Goal: Obtain resource: Download file/media

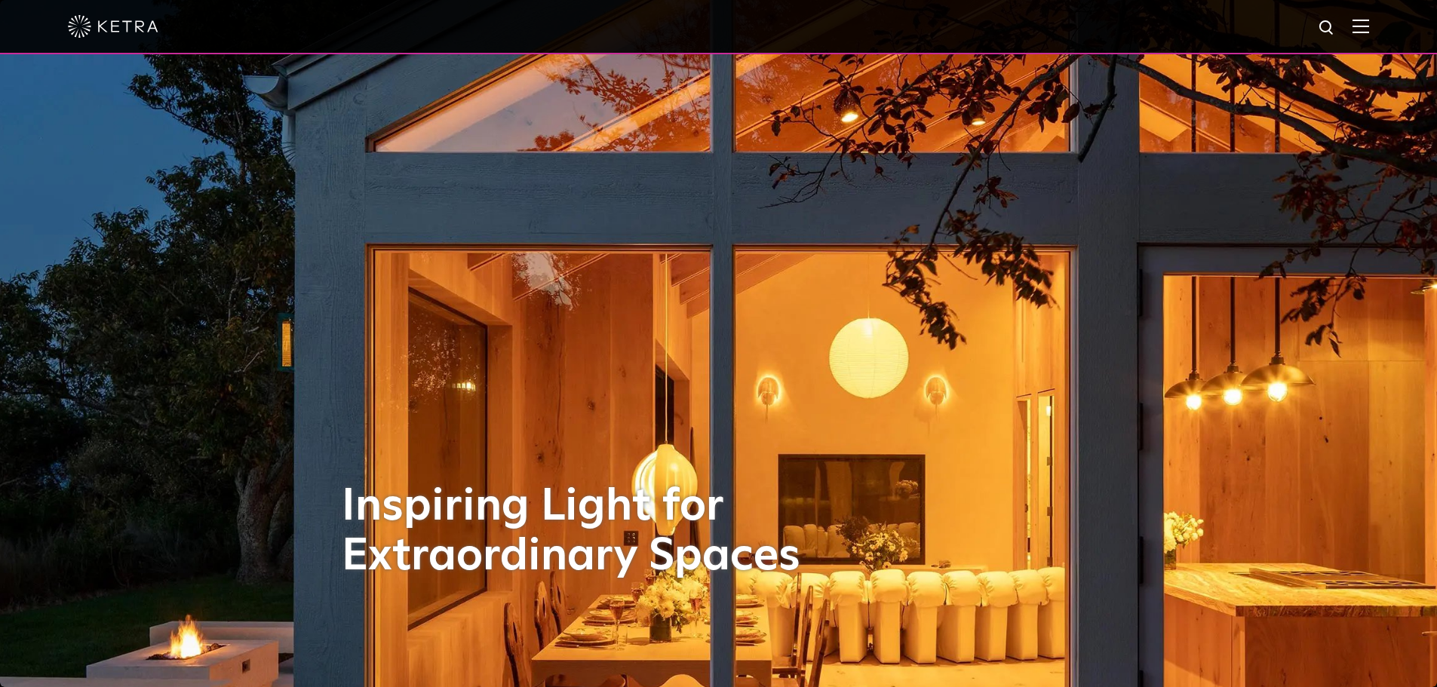
click at [1369, 28] on img at bounding box center [1360, 26] width 17 height 14
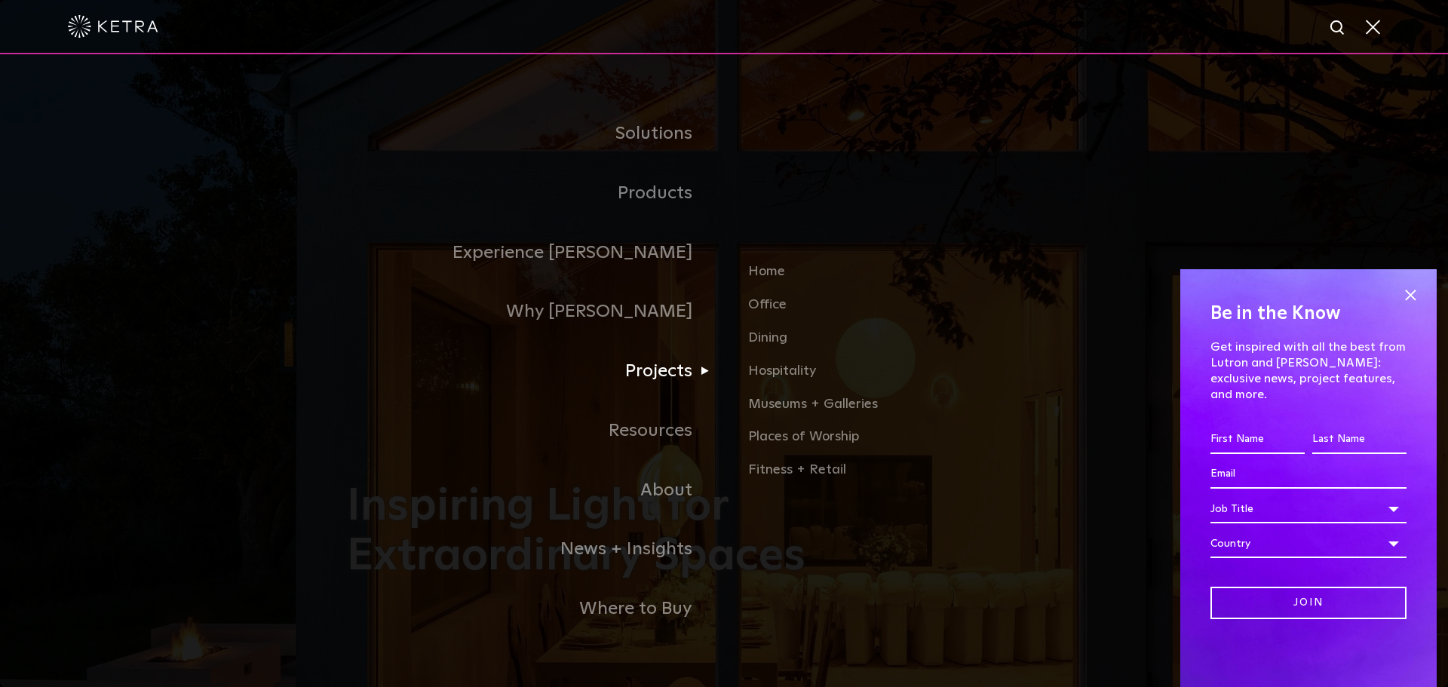
click at [685, 373] on link "Projects" at bounding box center [535, 372] width 377 height 60
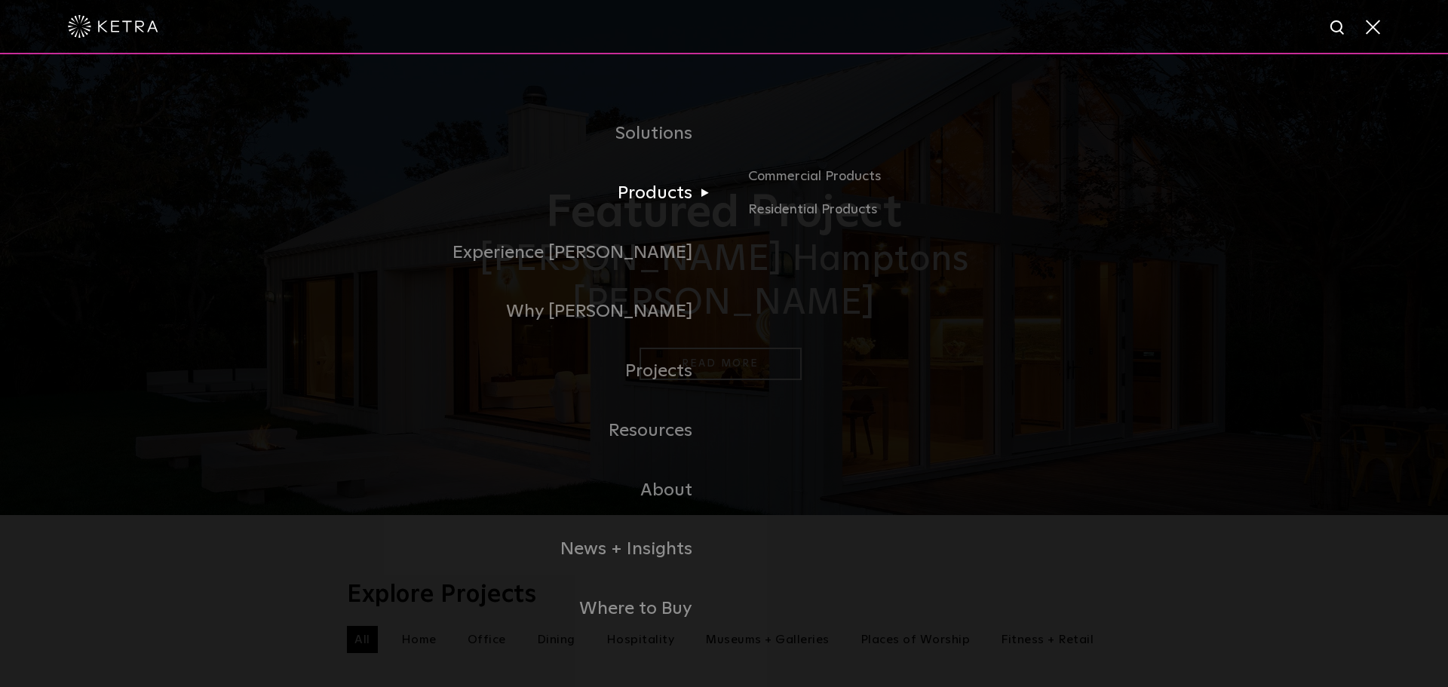
click at [664, 198] on link "Products" at bounding box center [535, 194] width 377 height 60
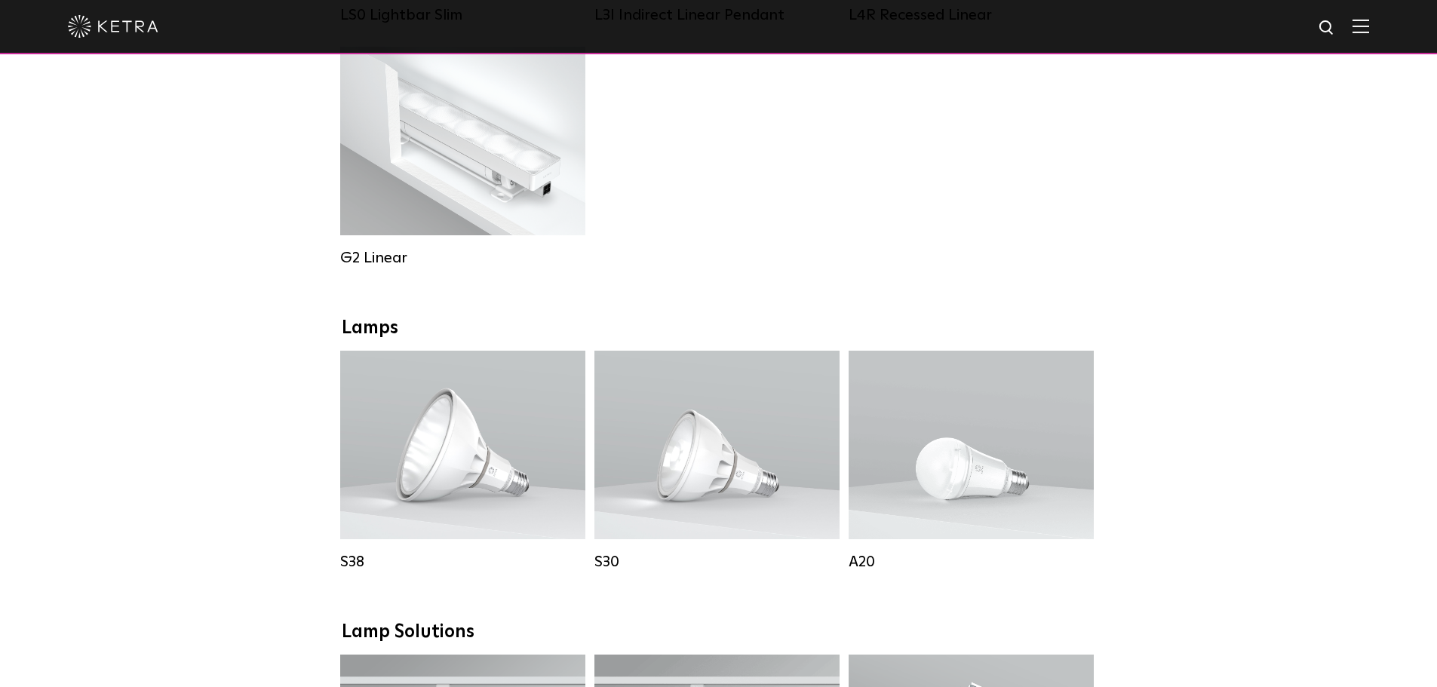
scroll to position [1056, 0]
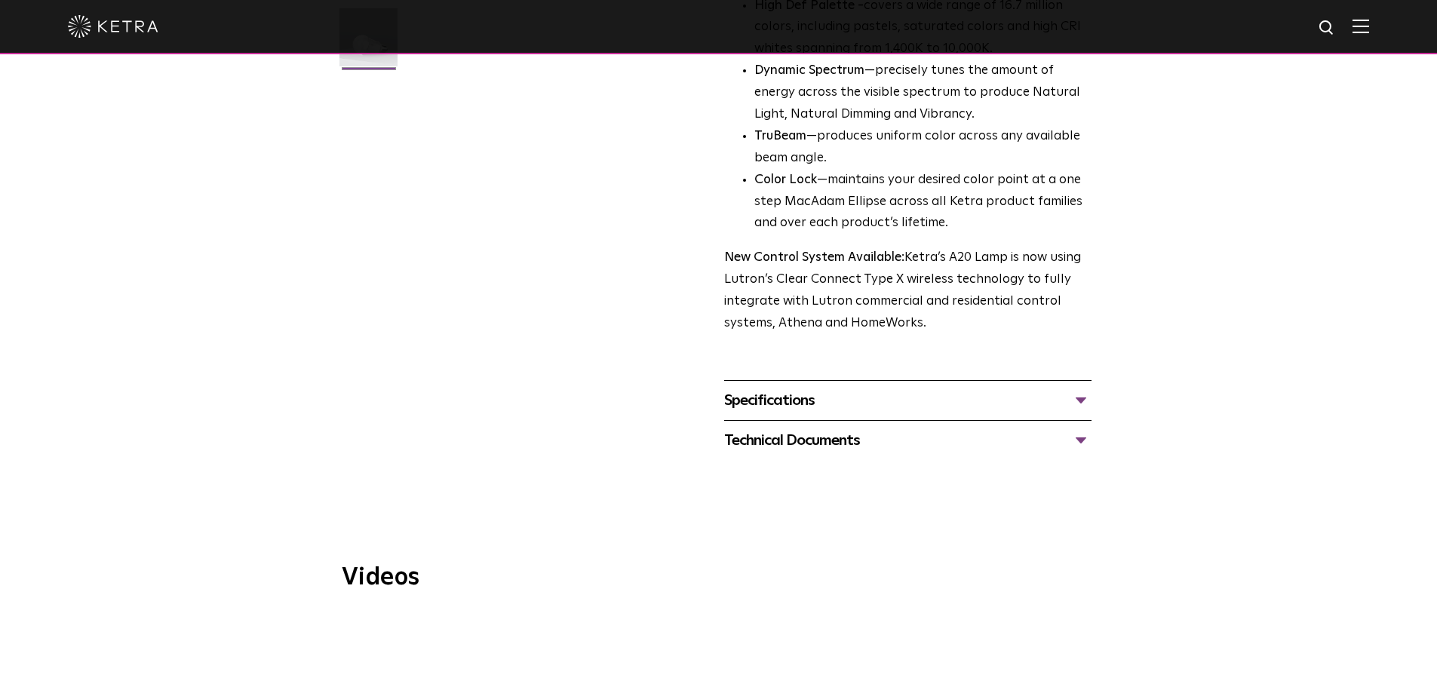
scroll to position [603, 0]
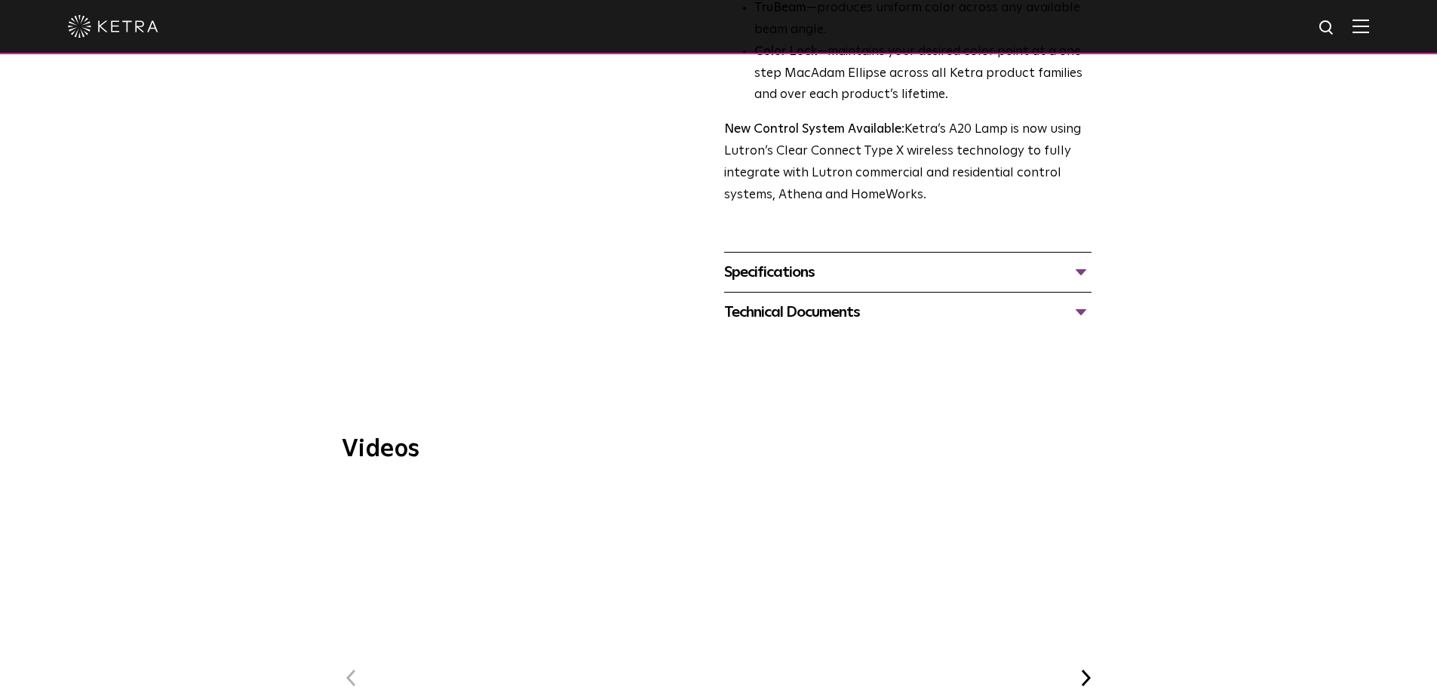
click at [815, 300] on div "Technical Documents" at bounding box center [907, 312] width 367 height 24
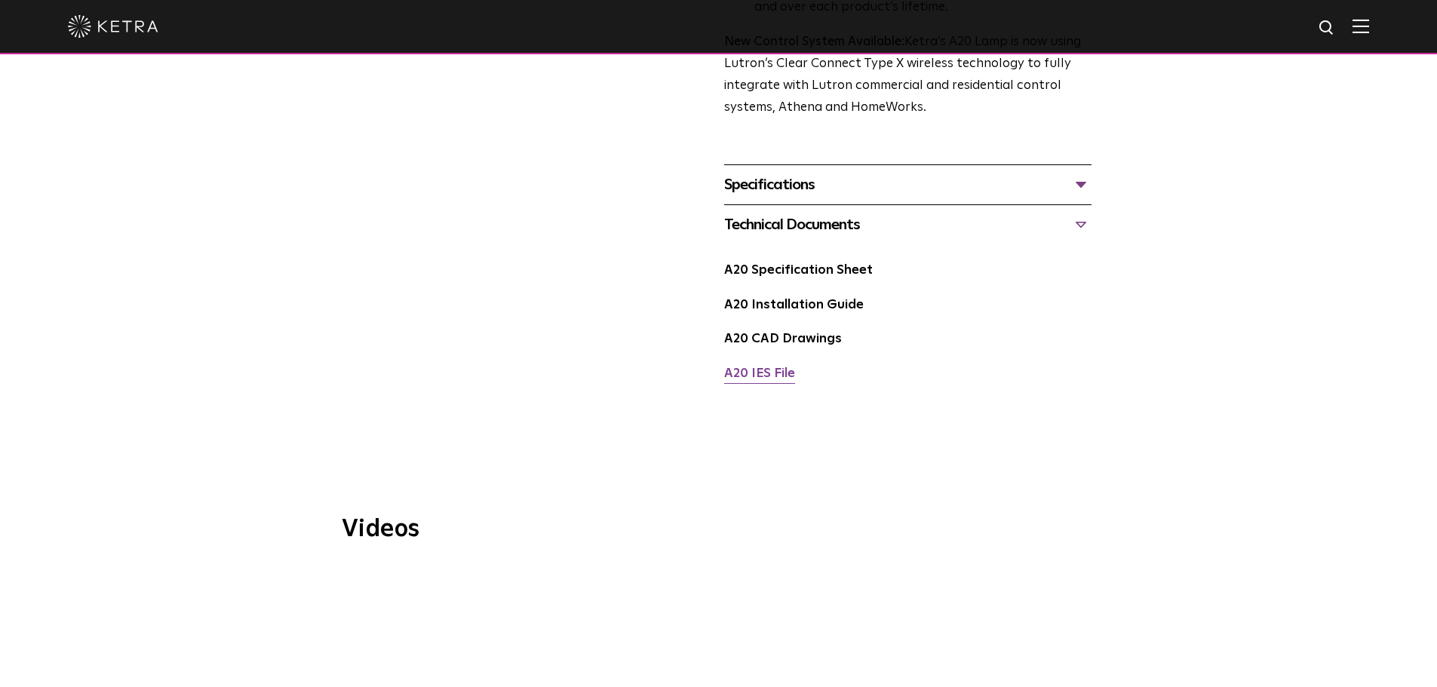
scroll to position [905, 0]
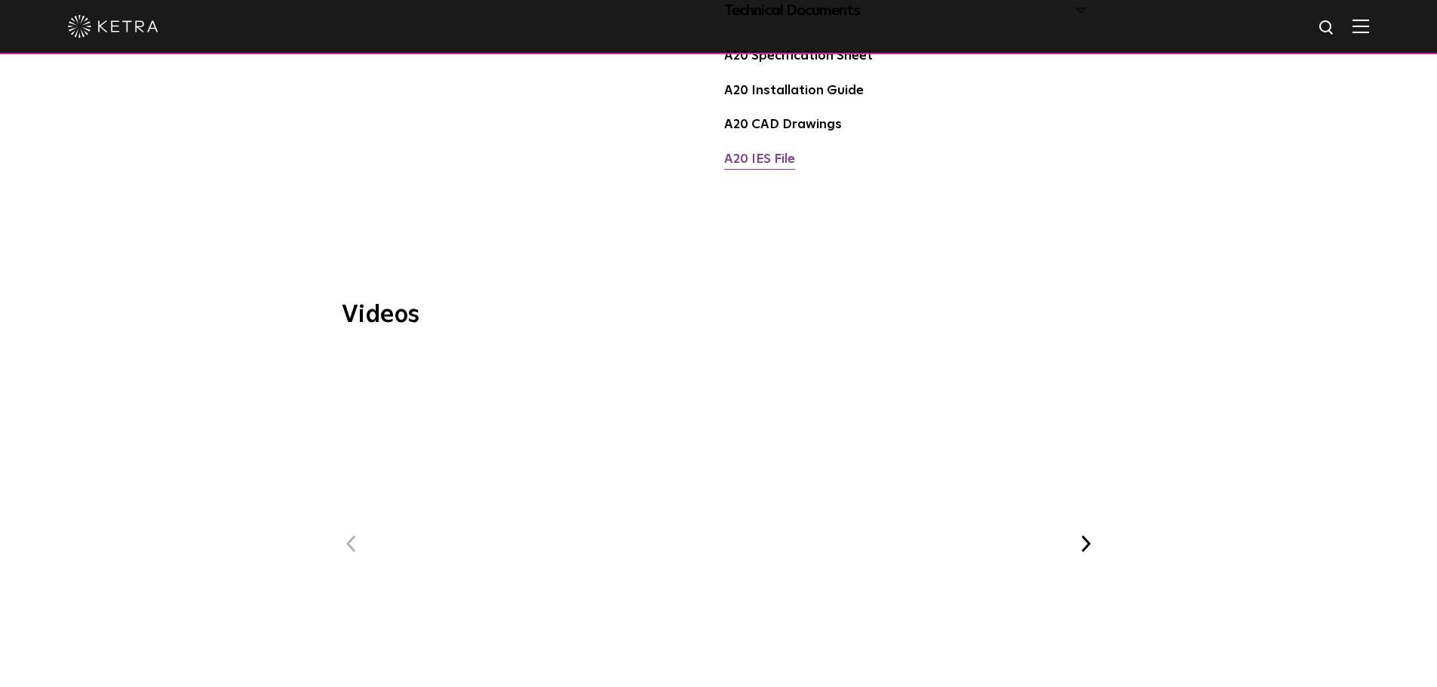
click at [759, 153] on link "A20 IES File" at bounding box center [759, 159] width 71 height 13
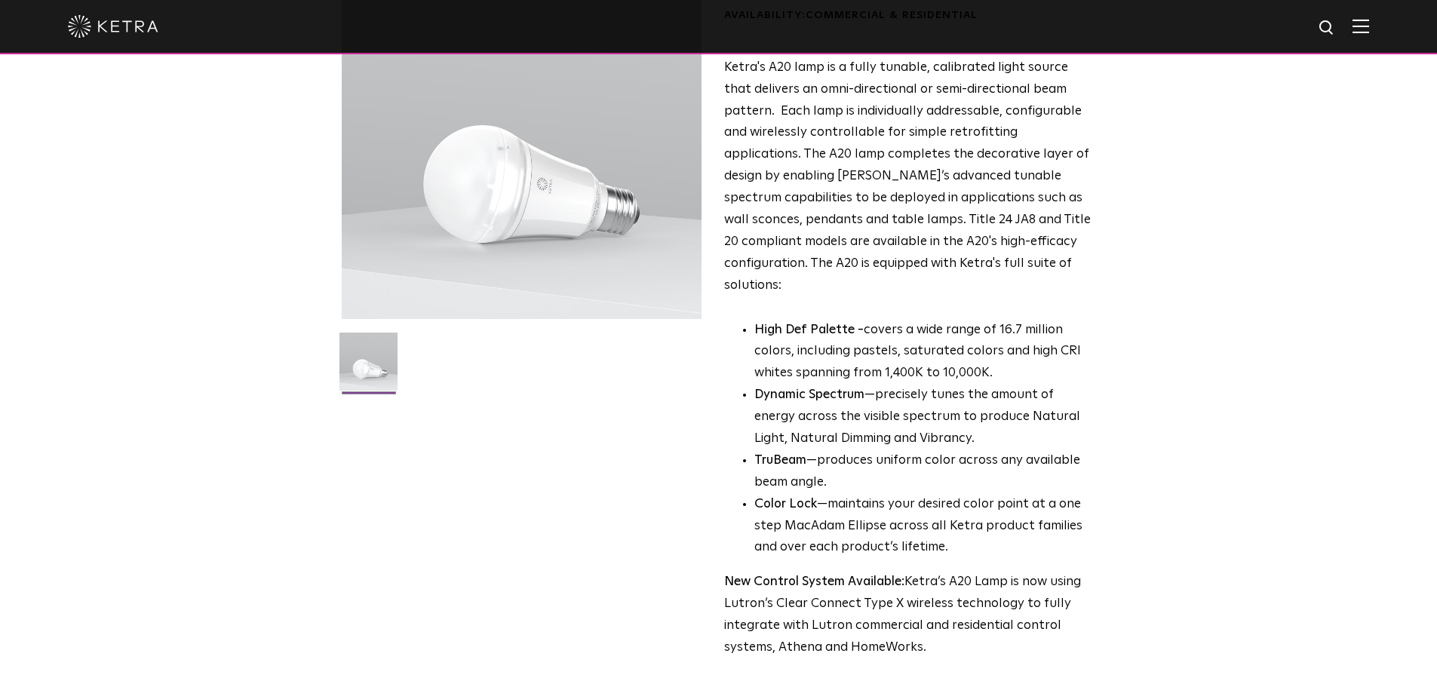
scroll to position [0, 0]
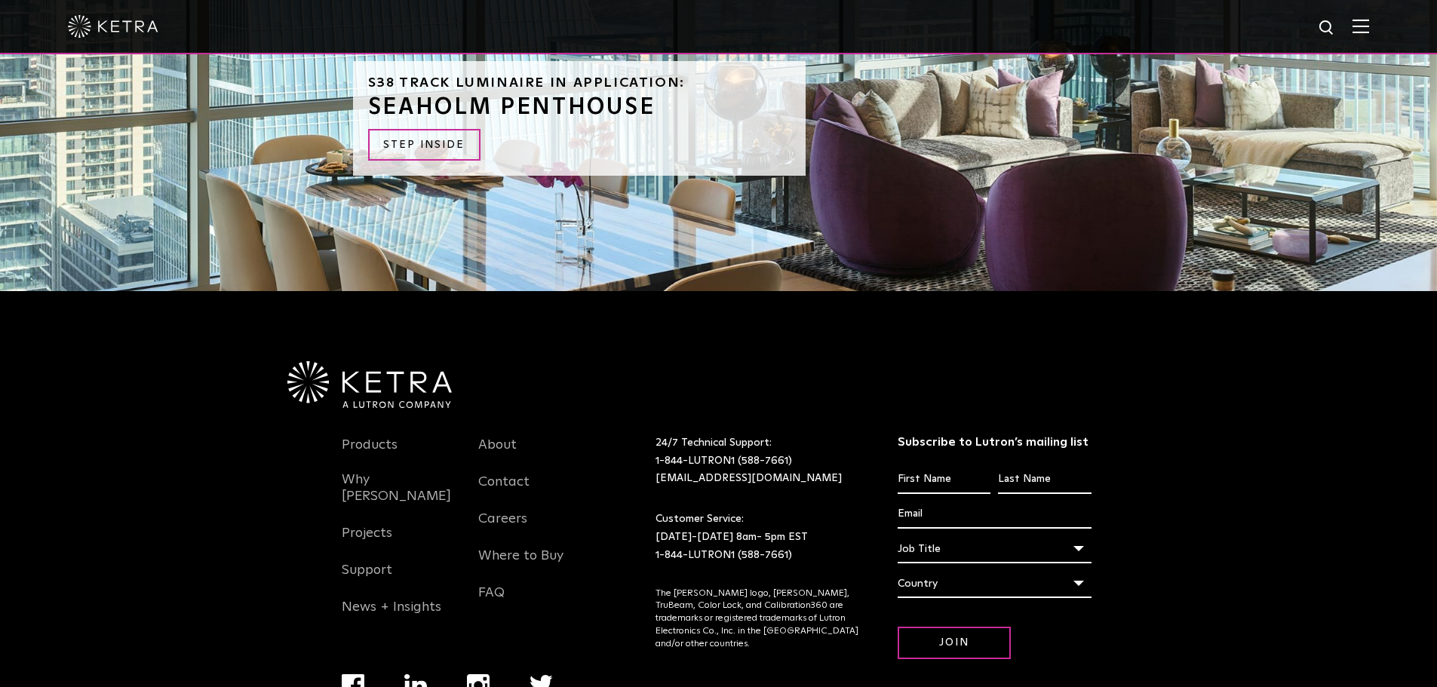
scroll to position [1652, 0]
